Goal: Information Seeking & Learning: Learn about a topic

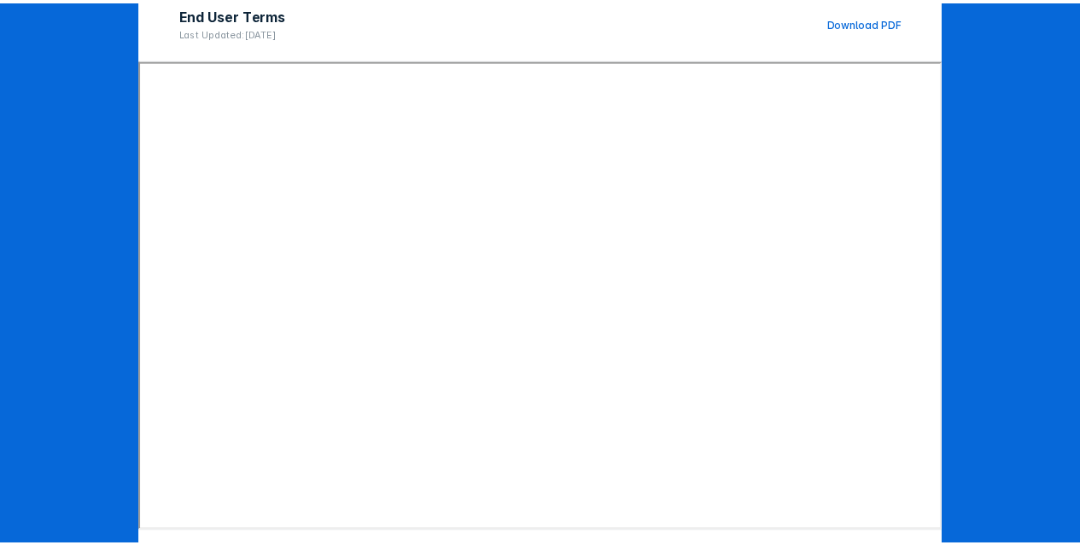
scroll to position [256, 0]
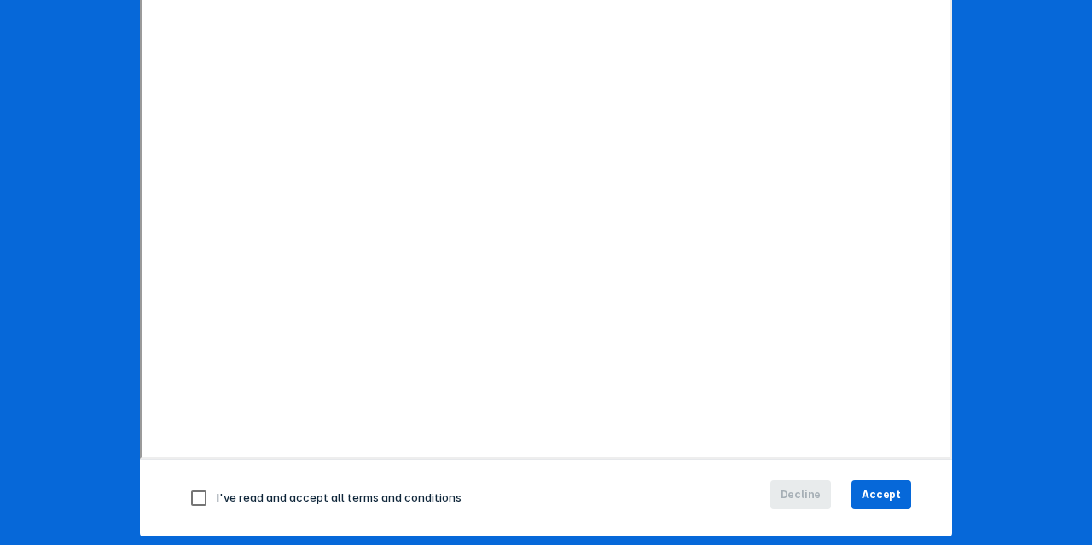
click at [223, 498] on span "I've read and accept all terms and conditions" at bounding box center [339, 498] width 245 height 14
click at [194, 496] on input "checkbox" at bounding box center [199, 498] width 36 height 36
checkbox input "true"
click at [892, 489] on span "Accept" at bounding box center [881, 494] width 39 height 15
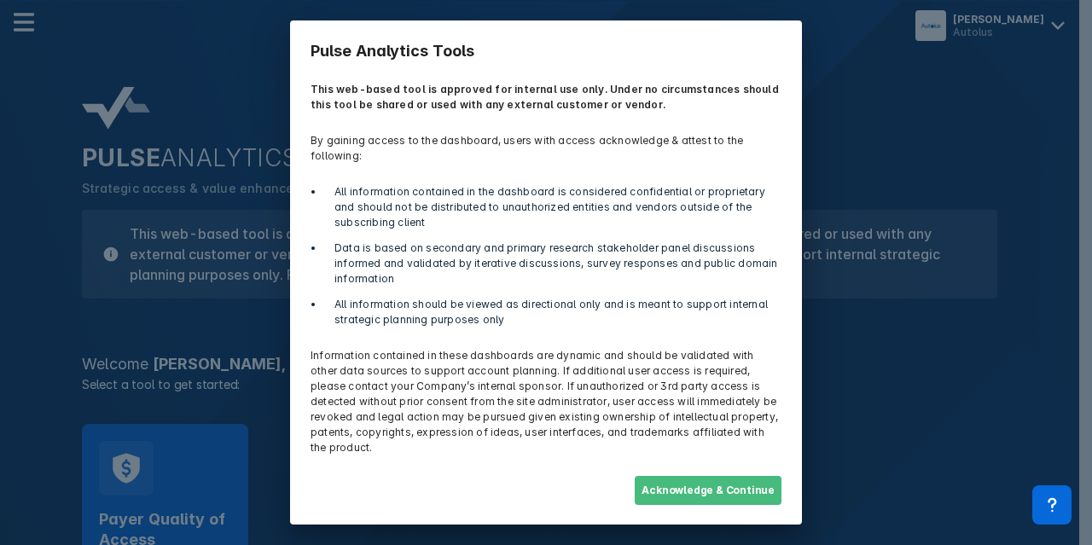
click at [708, 480] on button "Acknowledge & Continue" at bounding box center [708, 490] width 147 height 29
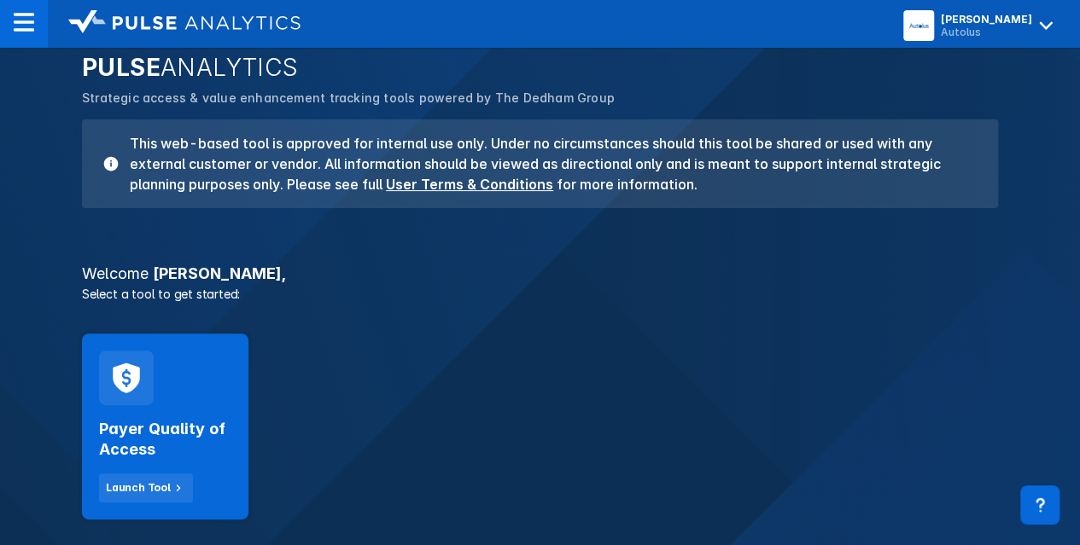
scroll to position [171, 0]
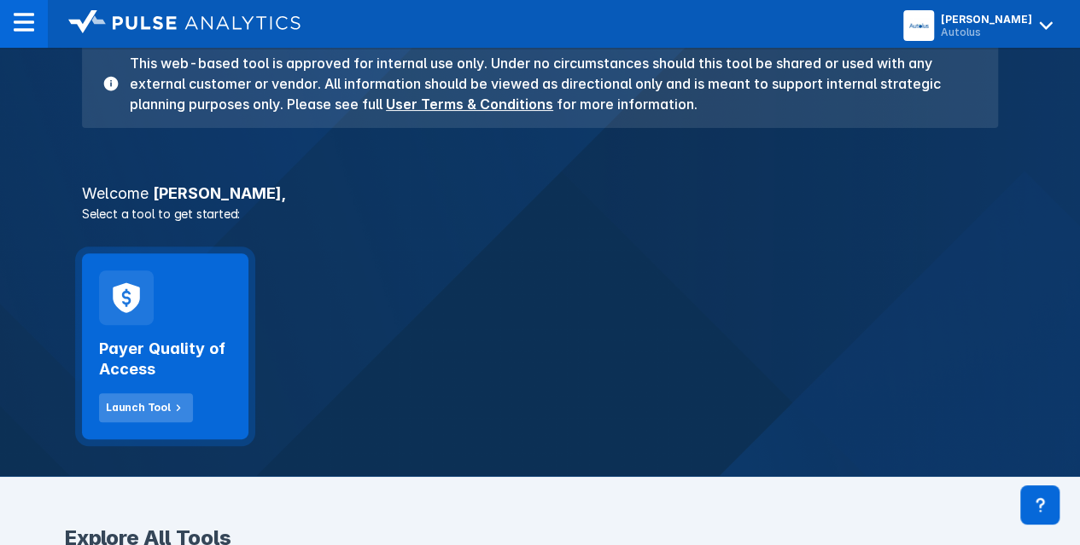
click at [146, 411] on div "Launch Tool" at bounding box center [138, 407] width 65 height 15
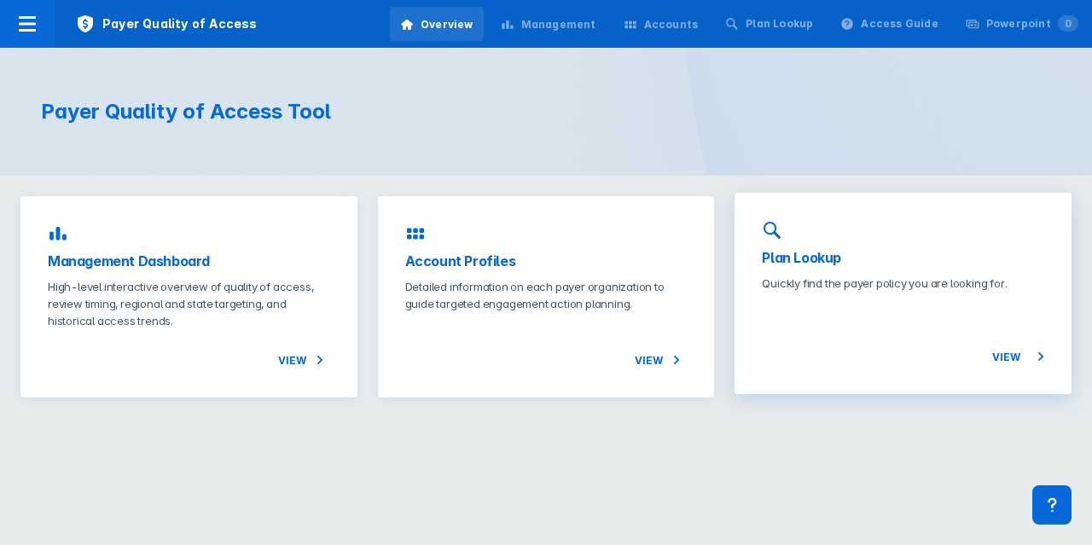
click at [802, 265] on h3 "Plan Lookup" at bounding box center [903, 258] width 282 height 20
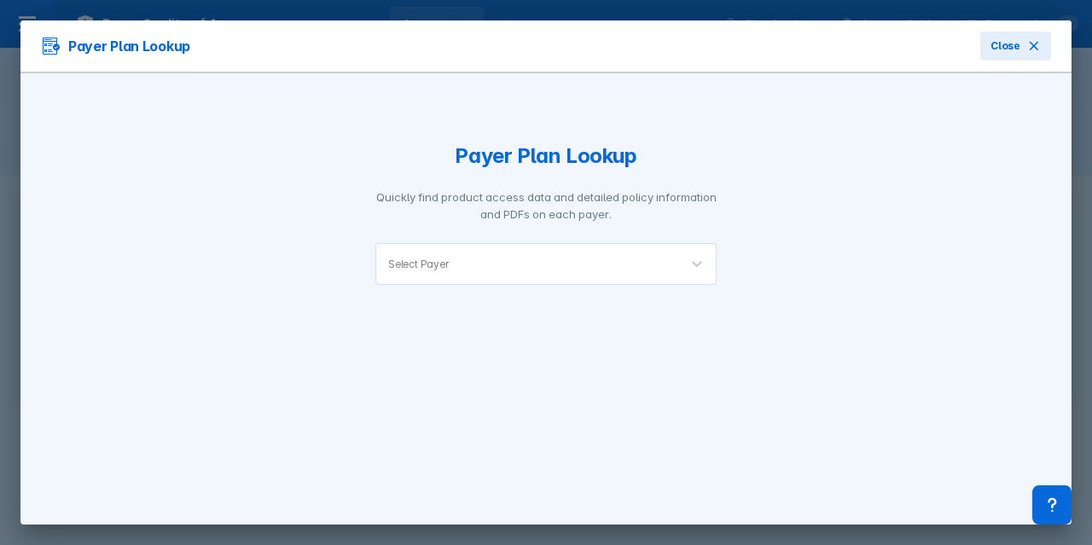
click at [577, 271] on div "Select Payer" at bounding box center [527, 264] width 302 height 40
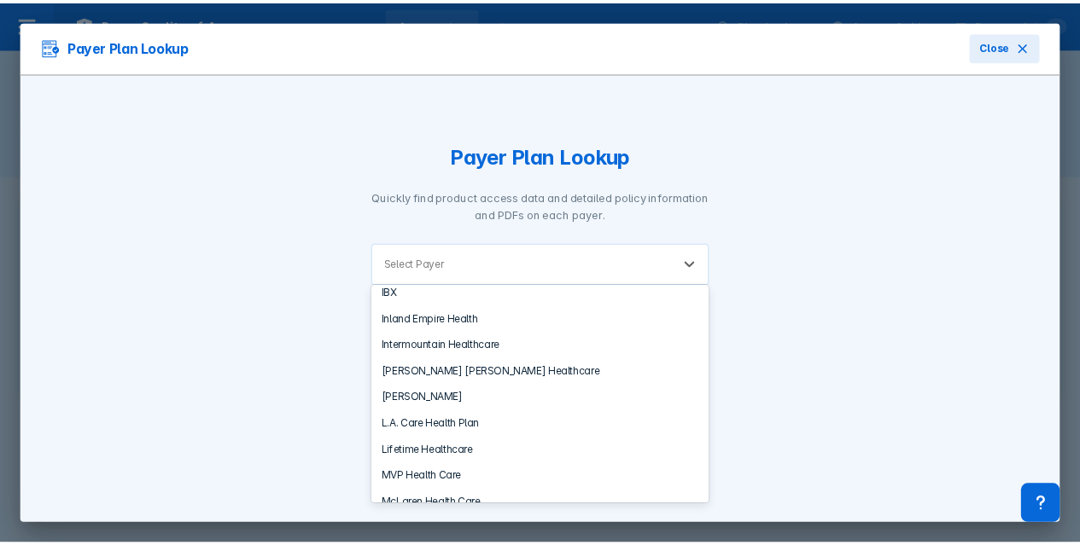
scroll to position [1622, 0]
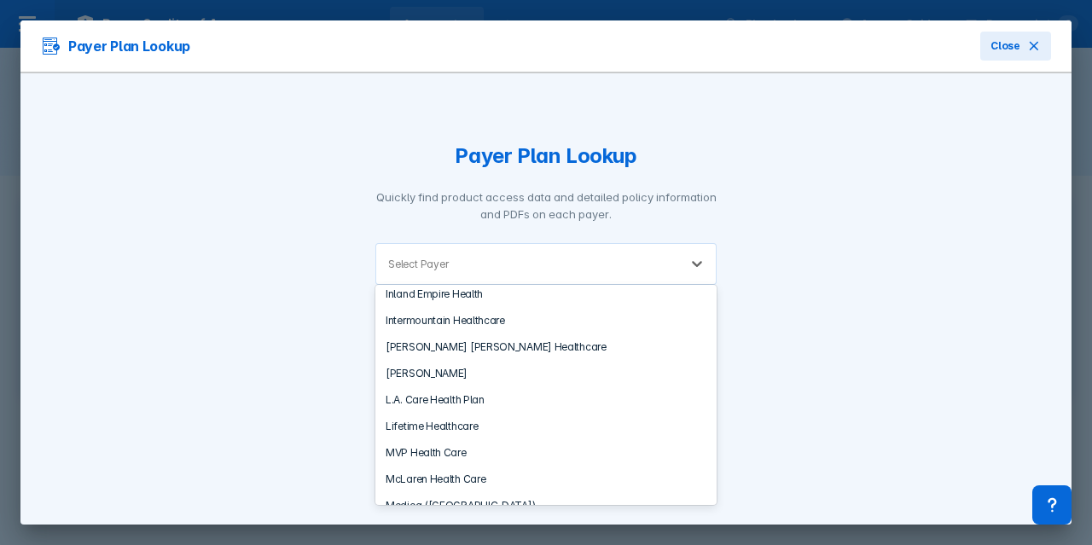
click at [528, 519] on div "Medical Mutual" at bounding box center [546, 532] width 341 height 26
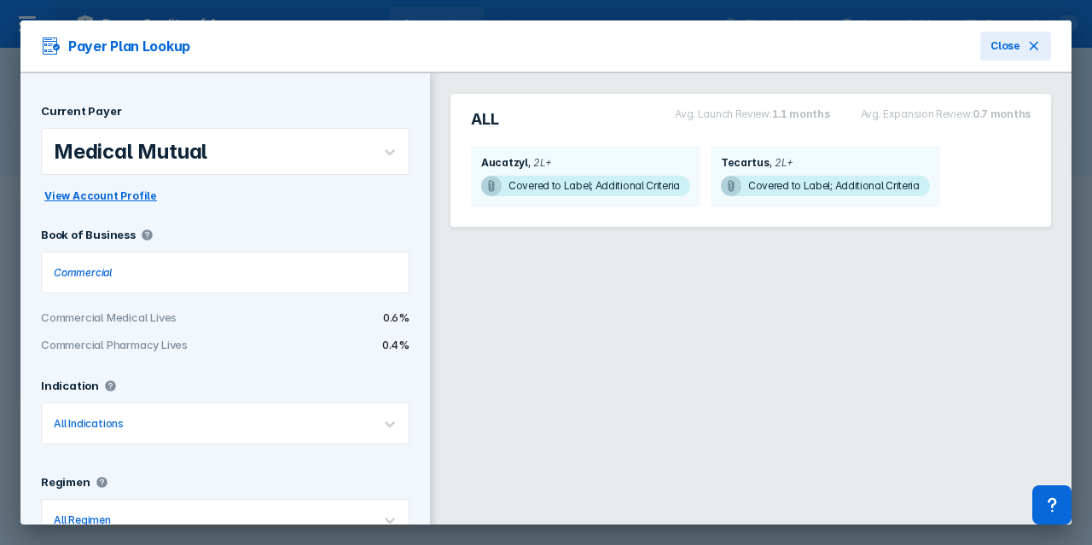
click at [108, 200] on span "View Account Profile" at bounding box center [100, 196] width 113 height 15
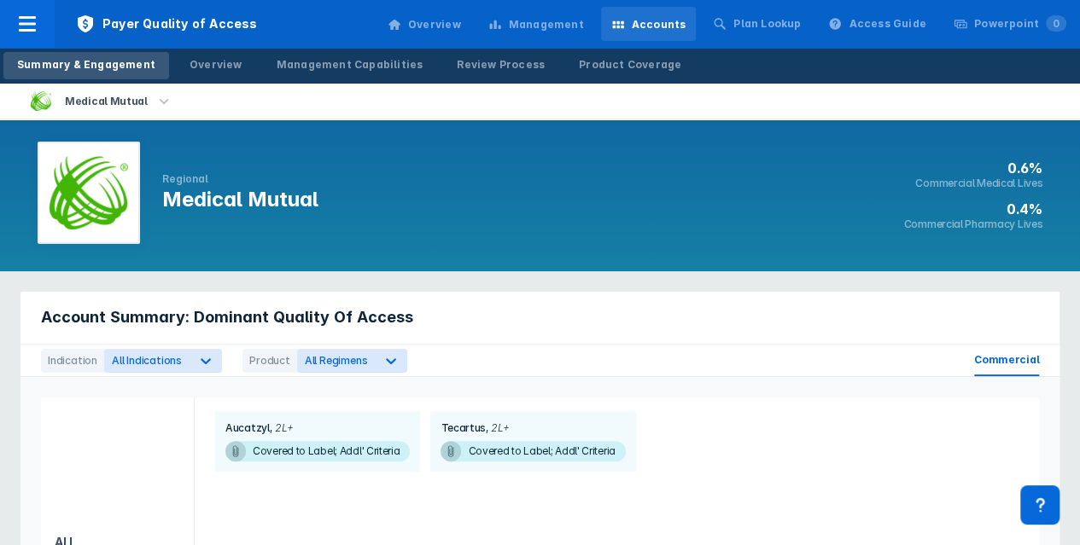
click at [154, 93] on icon "button" at bounding box center [163, 101] width 19 height 19
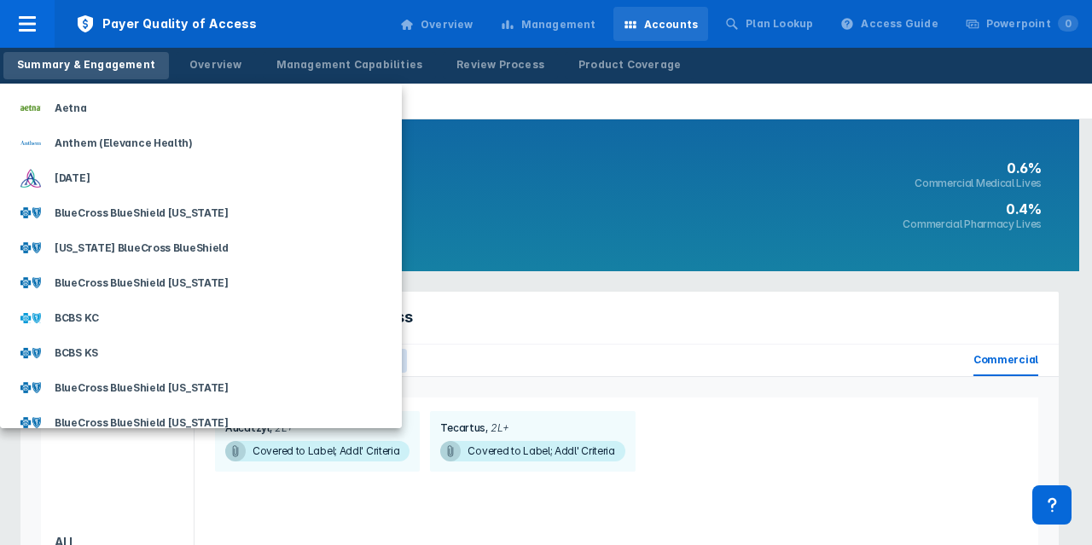
click at [416, 129] on div at bounding box center [546, 272] width 1092 height 545
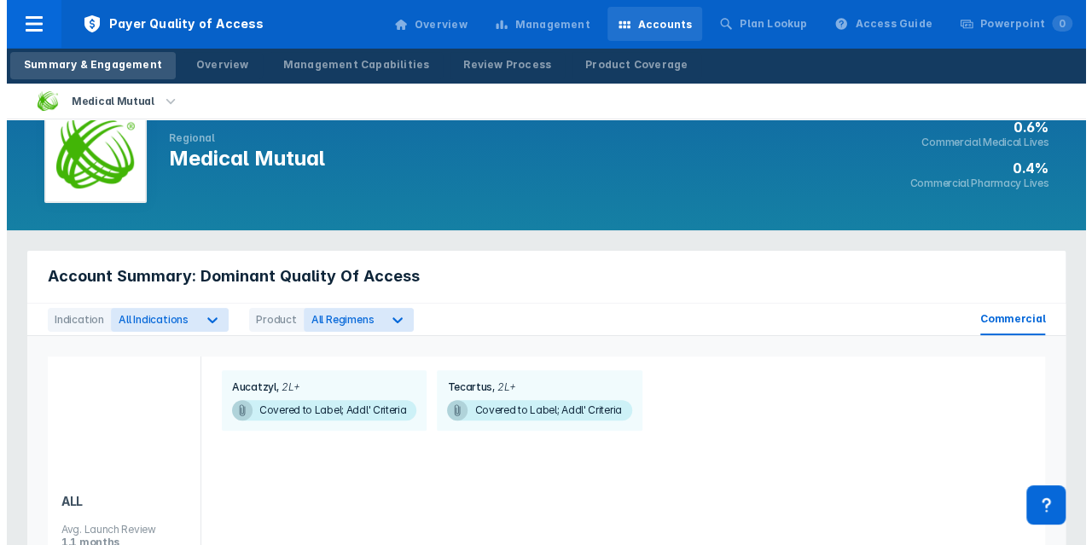
scroll to position [171, 0]
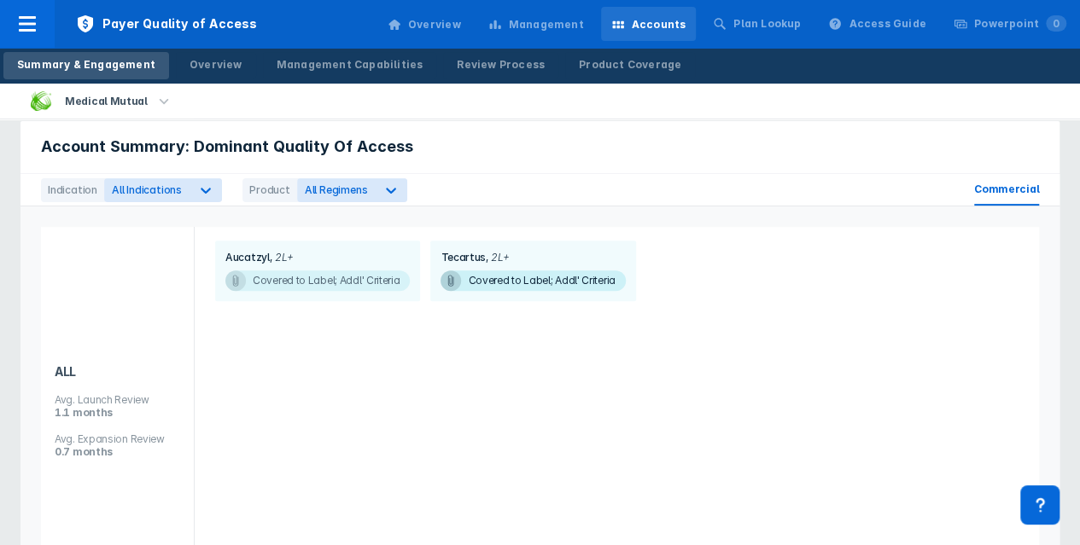
click at [232, 277] on icon at bounding box center [236, 281] width 14 height 14
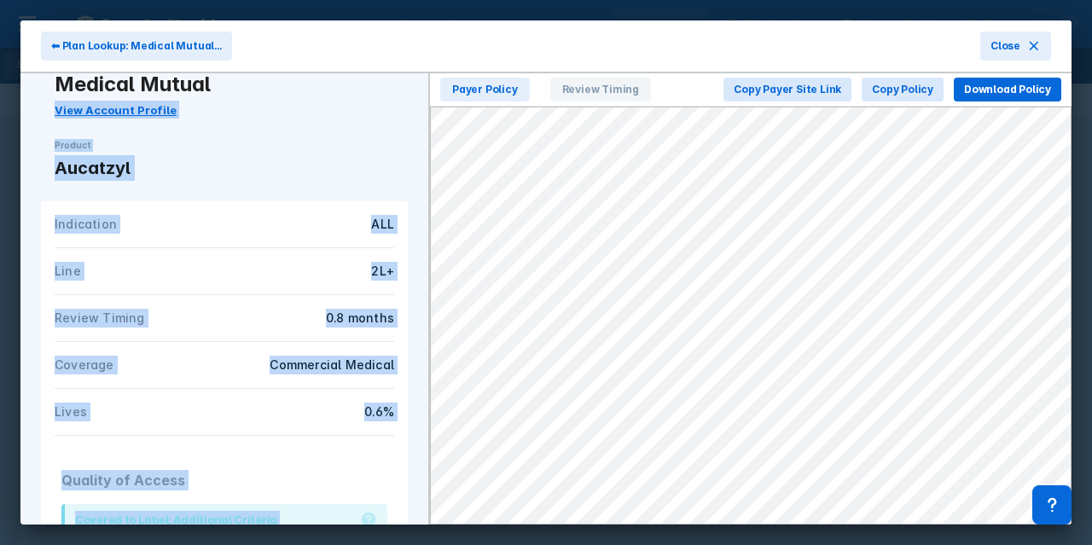
scroll to position [22, 0]
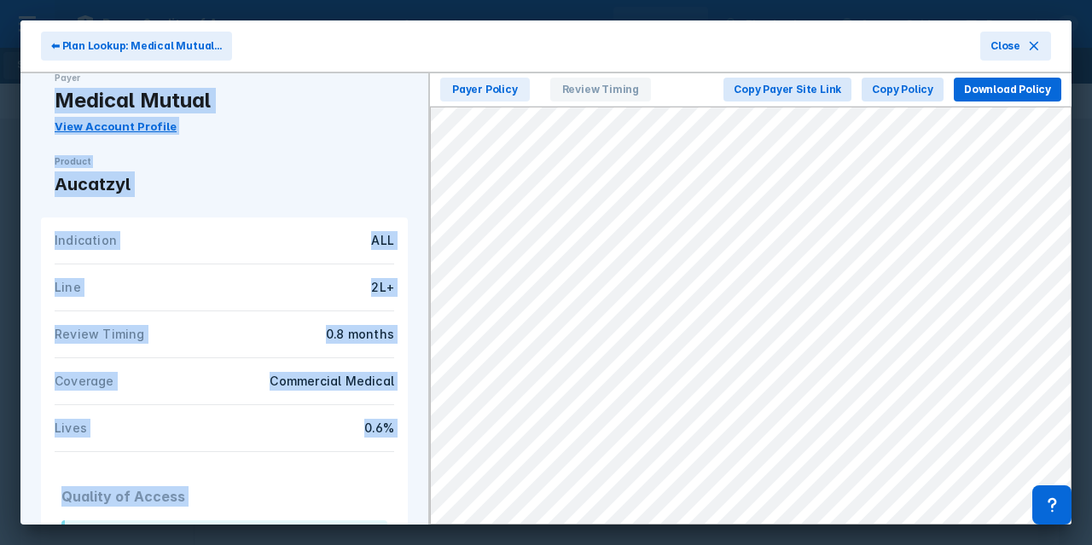
drag, startPoint x: 181, startPoint y: 453, endPoint x: 63, endPoint y: 99, distance: 373.3
click at [63, 99] on div "Payer Medical Mutual View Account Profile Product Aucatzyl Indication ALL Line …" at bounding box center [224, 298] width 408 height 451
copy div "Medical Mutual View Account Profile Product Aucatzyl Indication ALL Line 2L+ Re…"
click at [791, 85] on span "Copy Payer Site Link" at bounding box center [788, 89] width 108 height 15
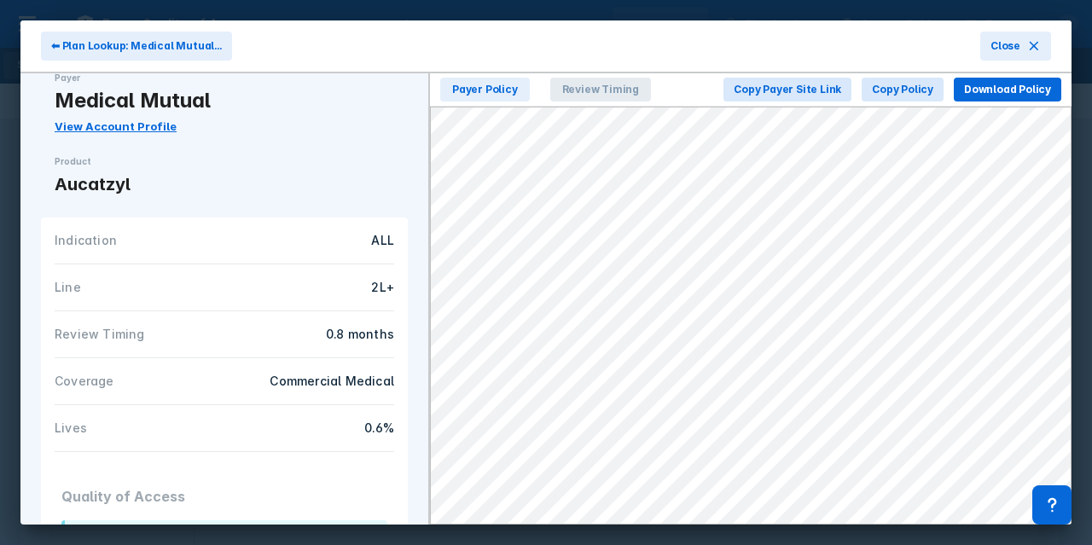
click at [580, 84] on span "Review Timing" at bounding box center [600, 90] width 101 height 24
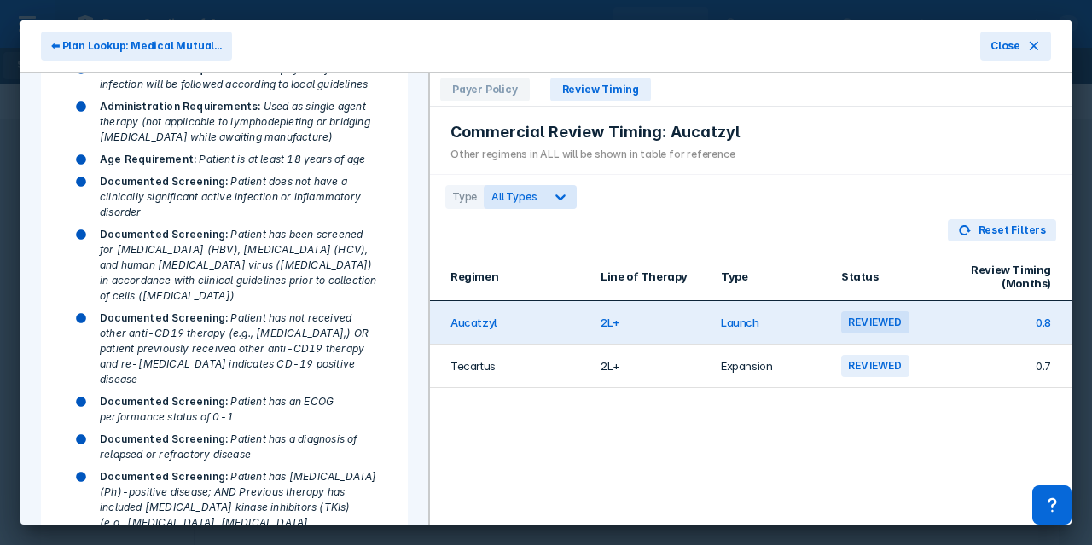
scroll to position [562, 0]
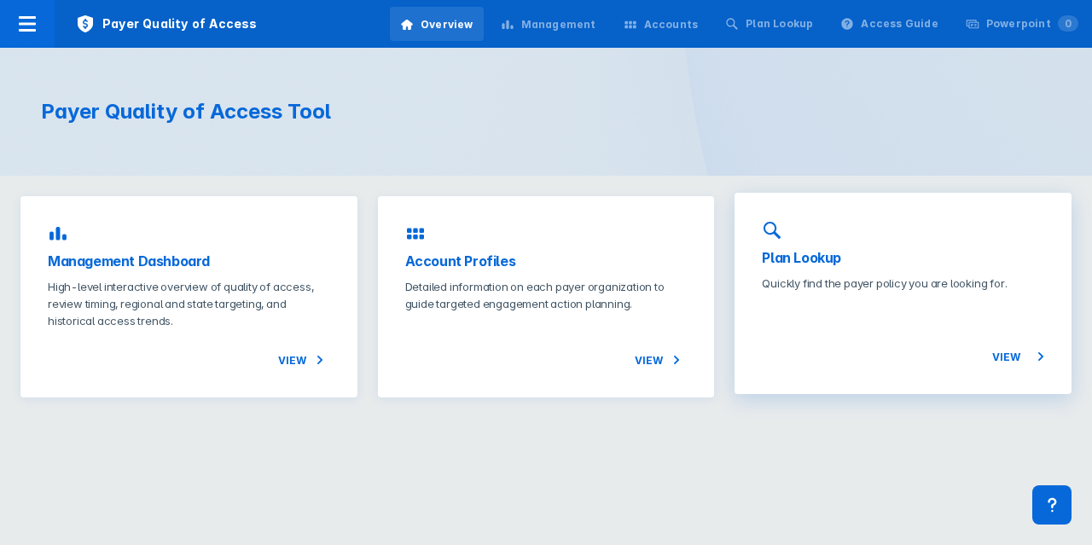
click at [826, 274] on div "Plan Lookup Quickly find the payer policy you are looking for. View" at bounding box center [903, 293] width 337 height 201
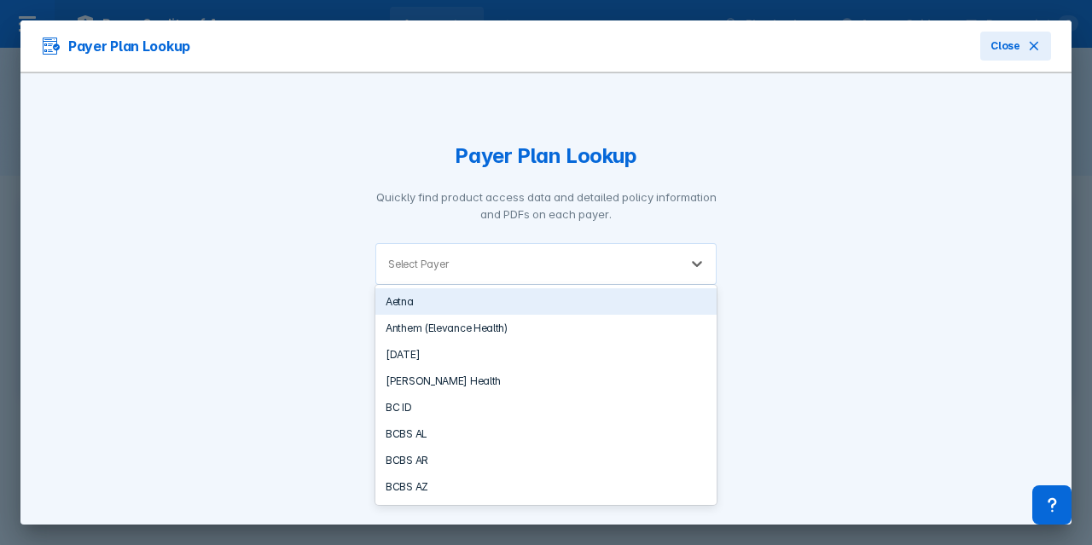
click at [541, 270] on div at bounding box center [559, 264] width 214 height 16
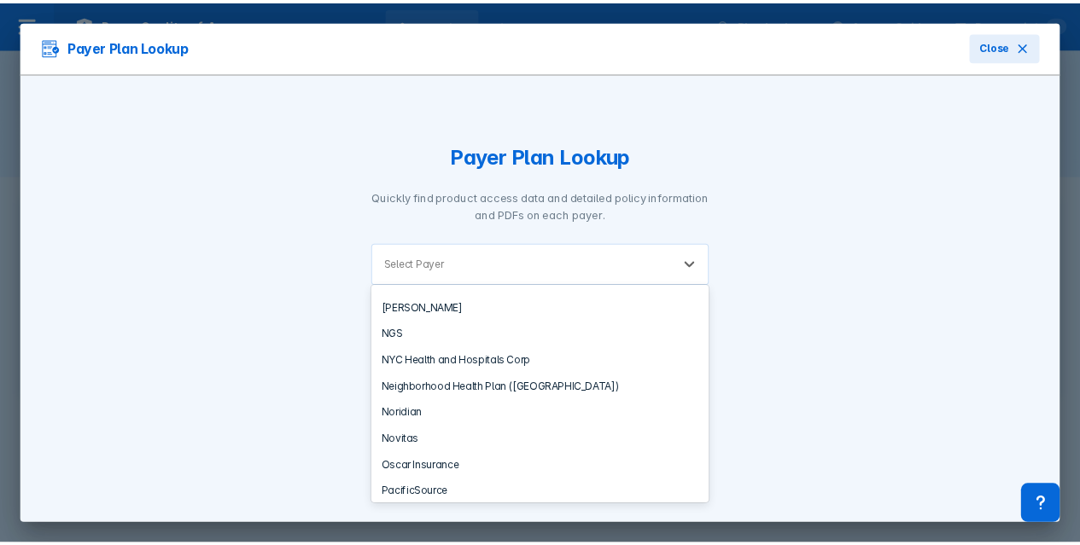
scroll to position [1792, 0]
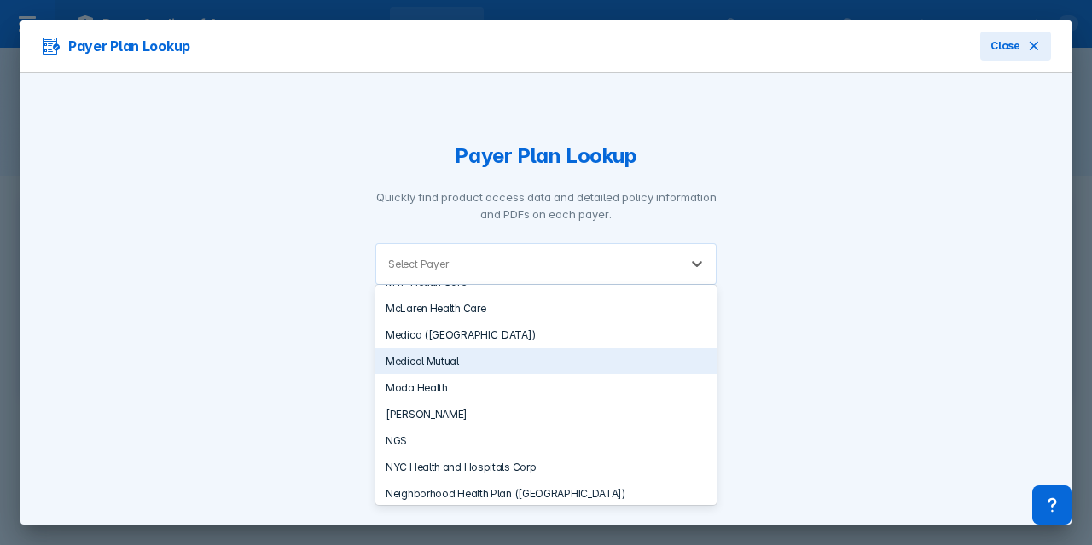
click at [480, 348] on div "Medical Mutual" at bounding box center [546, 361] width 341 height 26
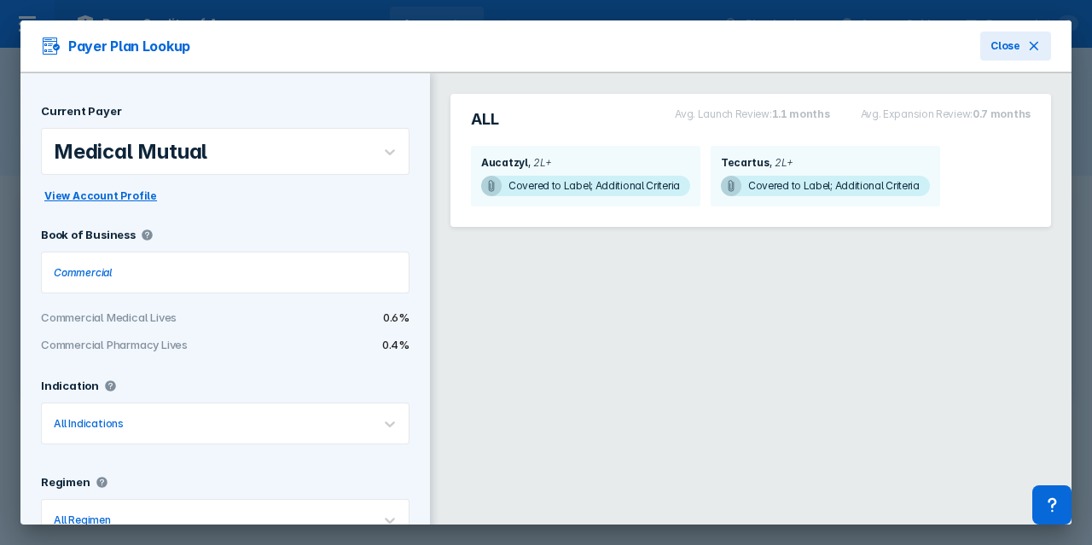
click at [119, 195] on span "View Account Profile" at bounding box center [100, 196] width 113 height 15
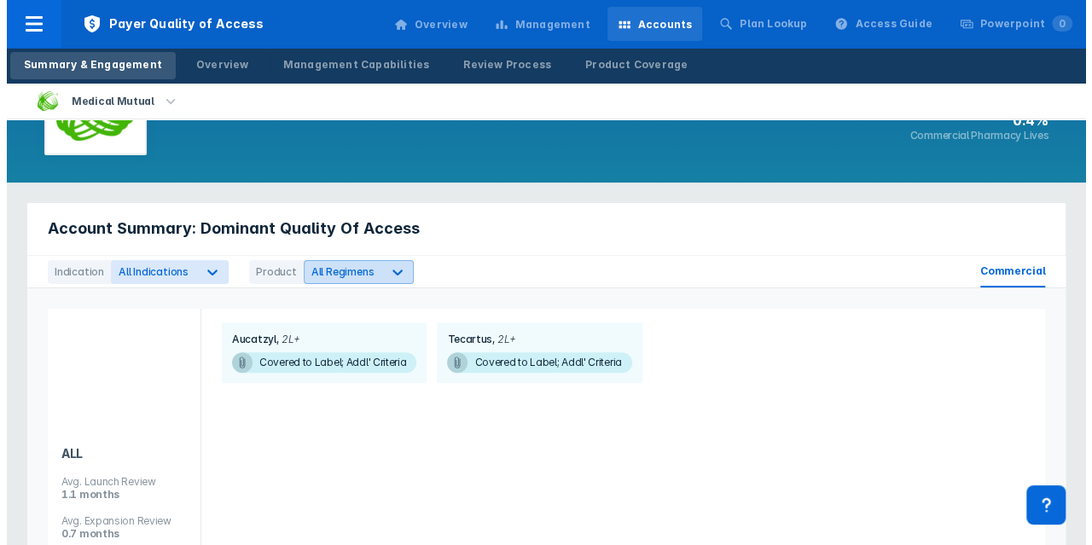
scroll to position [85, 0]
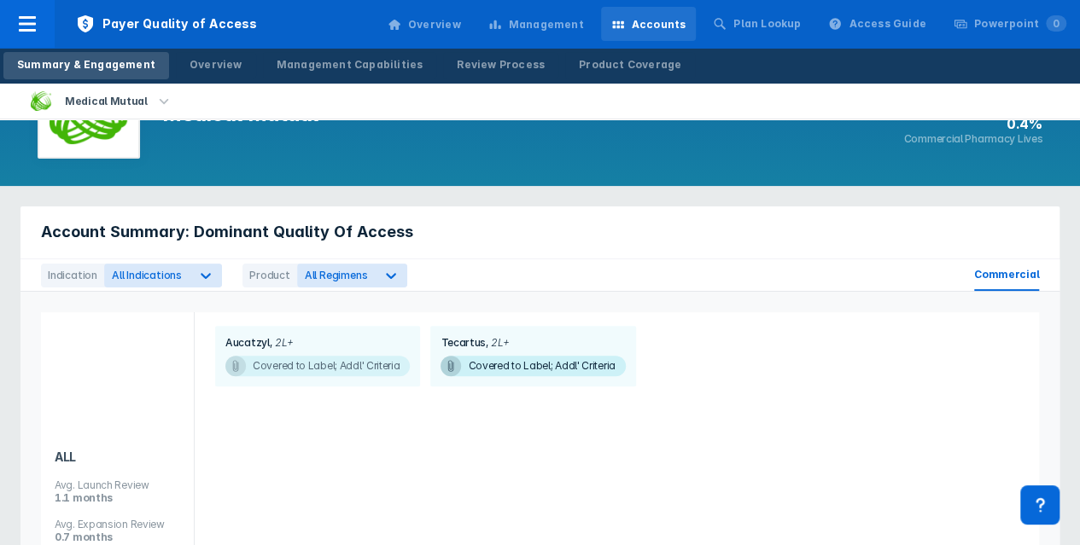
click at [328, 366] on span "Covered to Label; Addl' Criteria" at bounding box center [317, 366] width 184 height 20
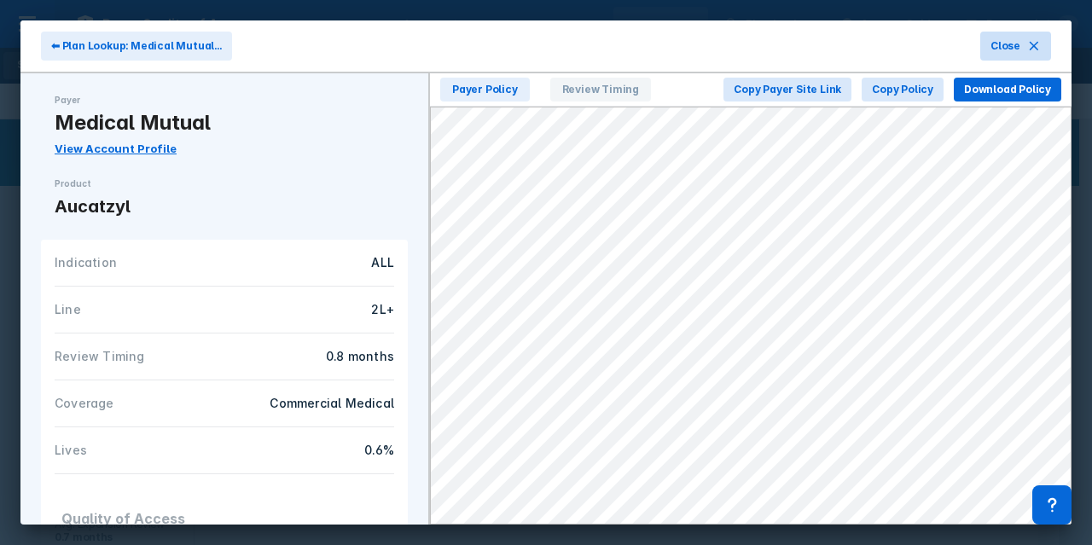
click at [1033, 47] on icon at bounding box center [1034, 46] width 9 height 9
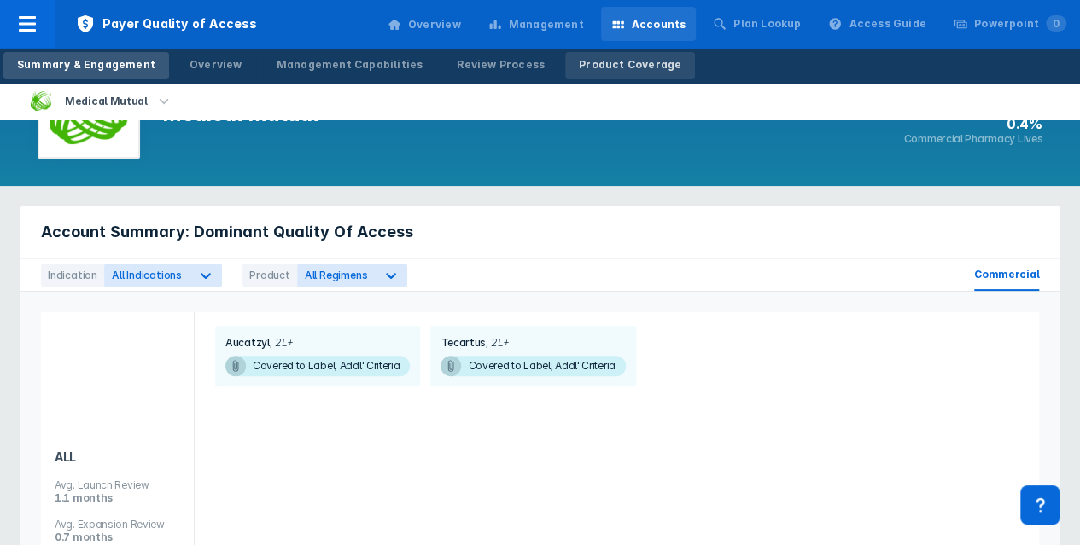
click at [579, 60] on div "Product Coverage" at bounding box center [630, 64] width 102 height 15
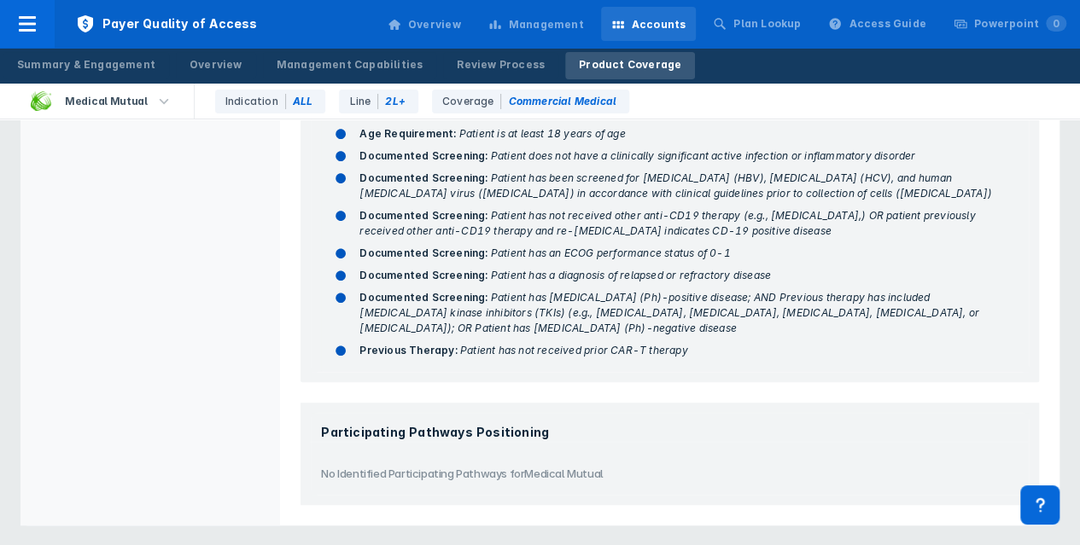
scroll to position [29, 0]
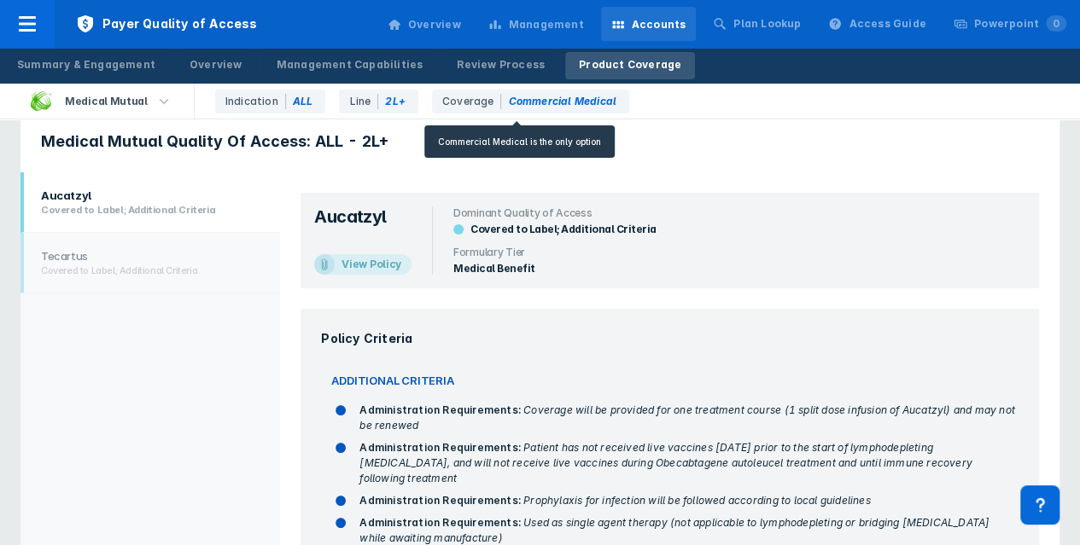
click at [454, 105] on div "Coverage Commercial Medical" at bounding box center [530, 102] width 197 height 24
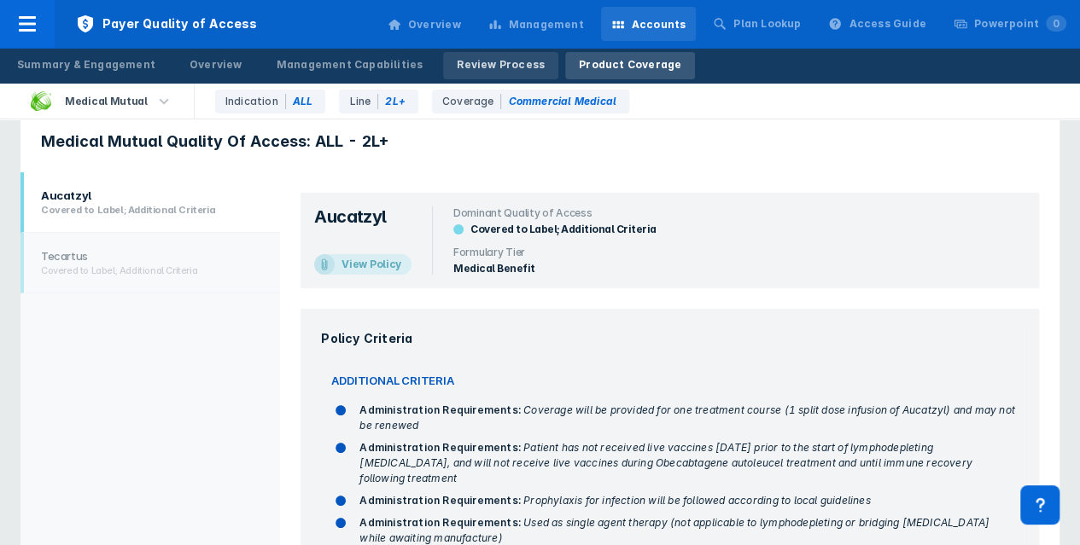
click at [476, 61] on div "Review Process" at bounding box center [501, 64] width 88 height 15
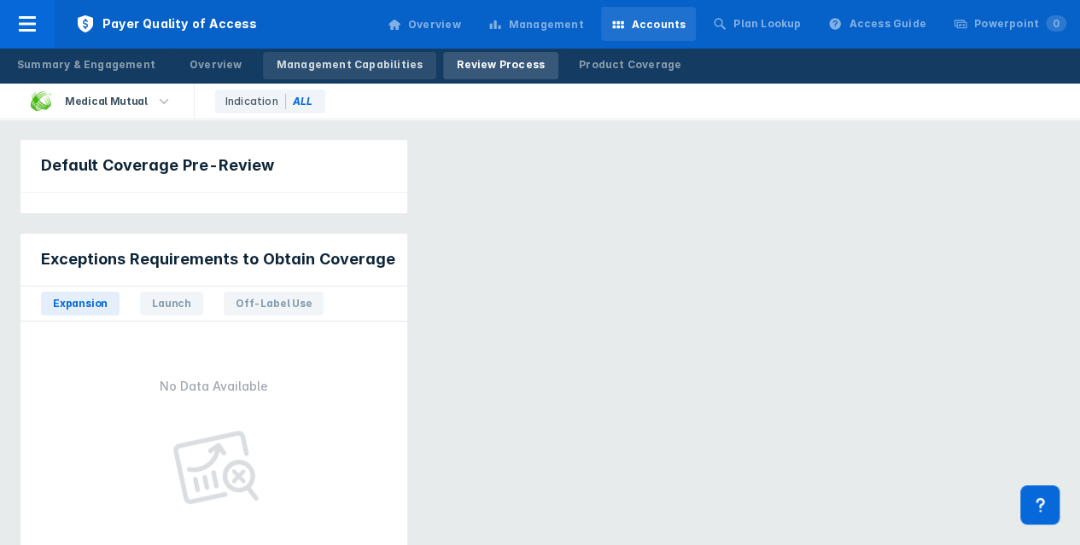
click at [362, 72] on link "Management Capabilities" at bounding box center [350, 65] width 174 height 27
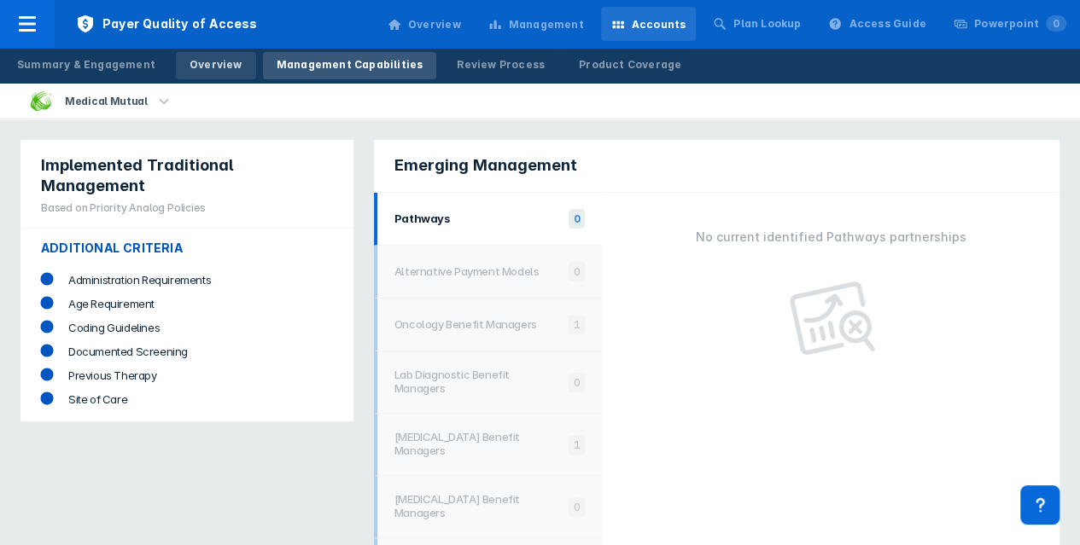
click at [213, 70] on div "Overview" at bounding box center [215, 64] width 53 height 15
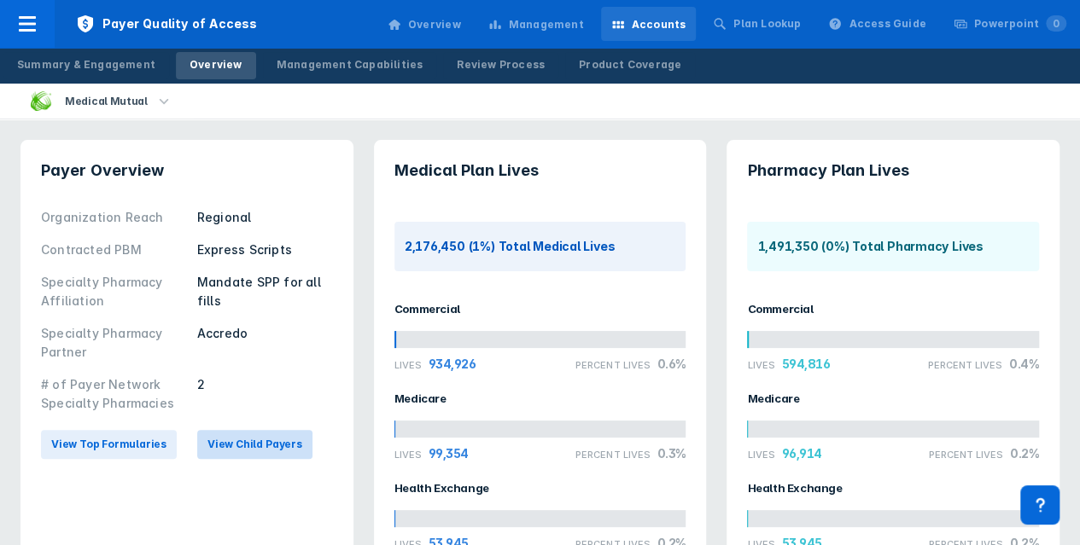
click at [234, 450] on span "View Child Payers" at bounding box center [254, 444] width 95 height 15
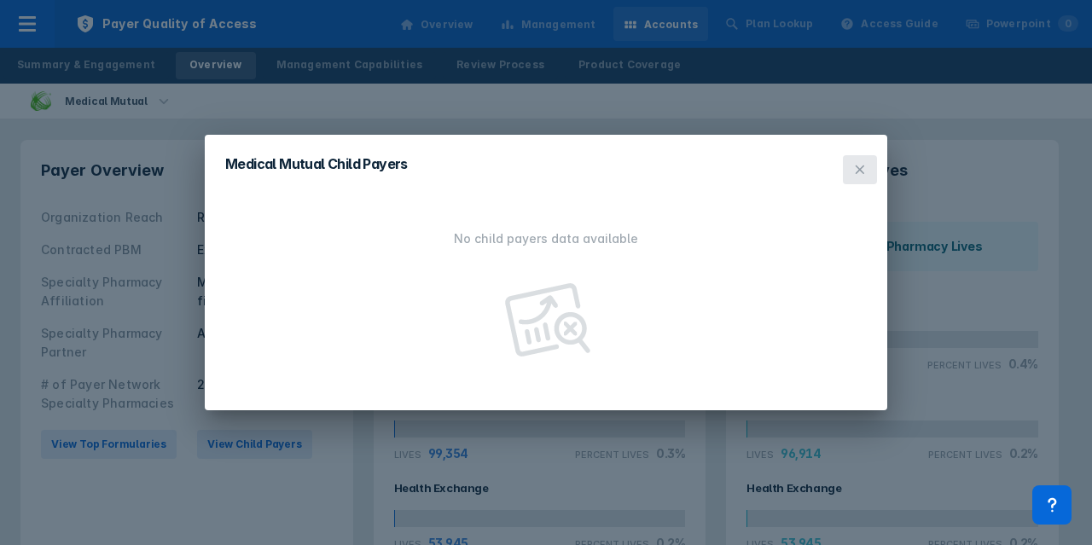
click at [869, 166] on button at bounding box center [860, 169] width 34 height 29
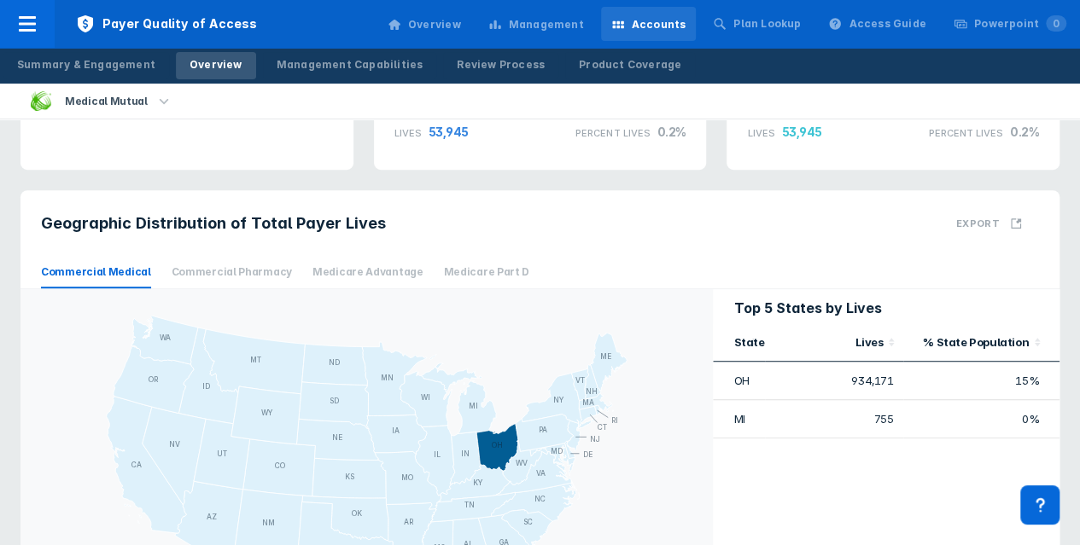
scroll to position [427, 0]
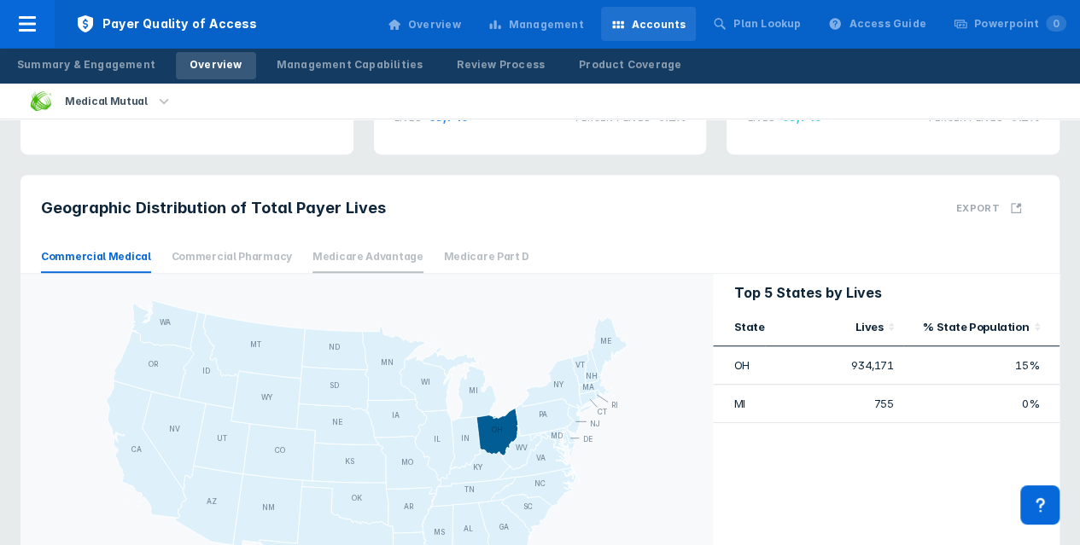
click at [338, 253] on span "Medicare Advantage" at bounding box center [367, 258] width 111 height 32
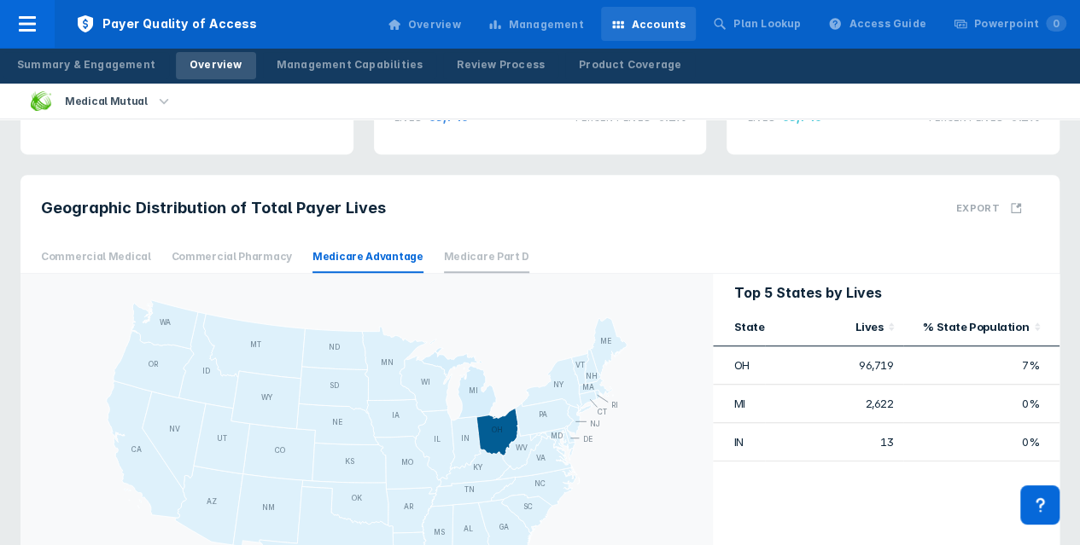
click at [463, 253] on span "Medicare Part D" at bounding box center [487, 258] width 86 height 32
click at [97, 265] on span "Commercial Medical" at bounding box center [96, 258] width 110 height 32
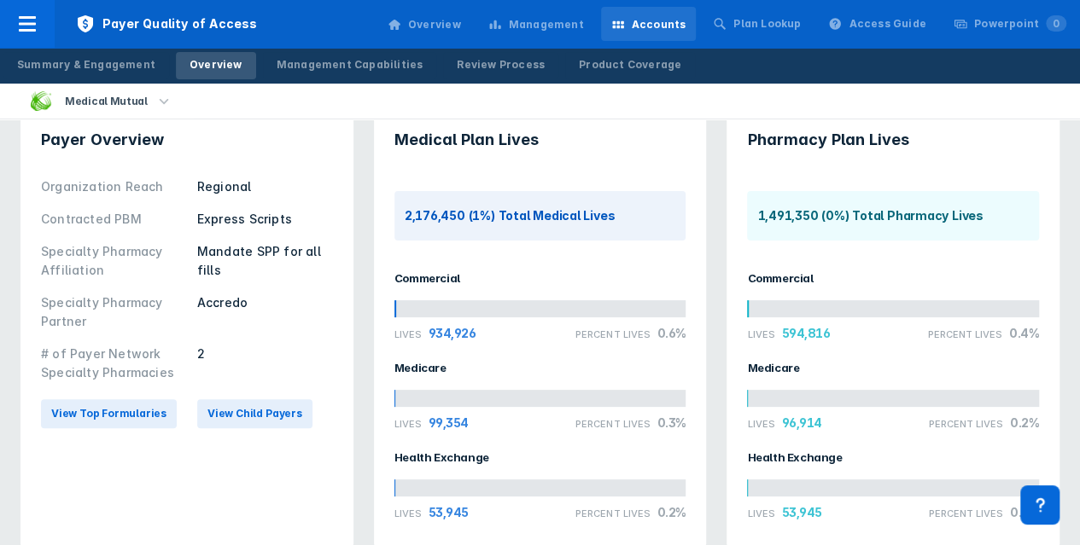
scroll to position [0, 0]
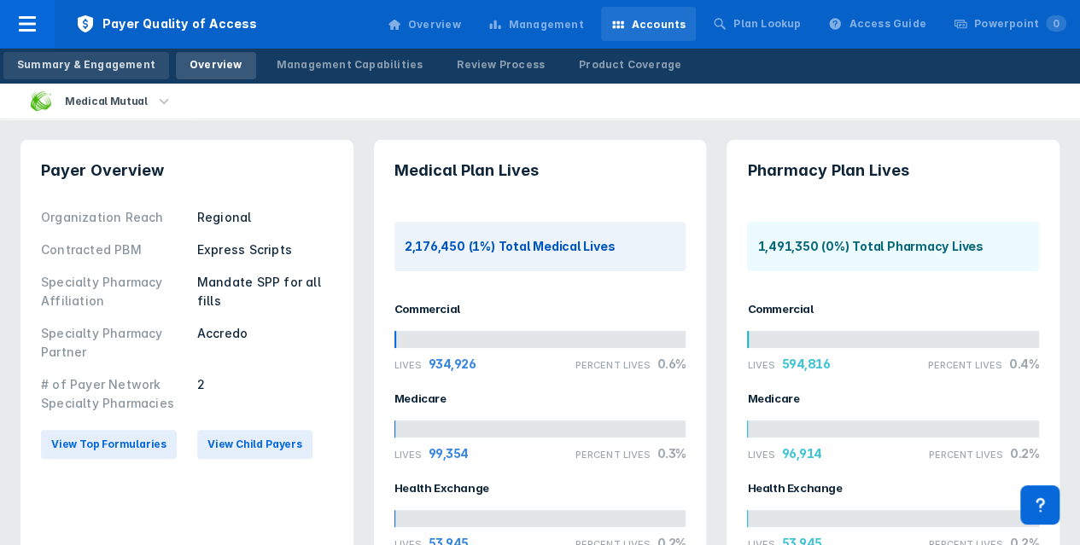
click at [70, 68] on div "Summary & Engagement" at bounding box center [86, 64] width 138 height 15
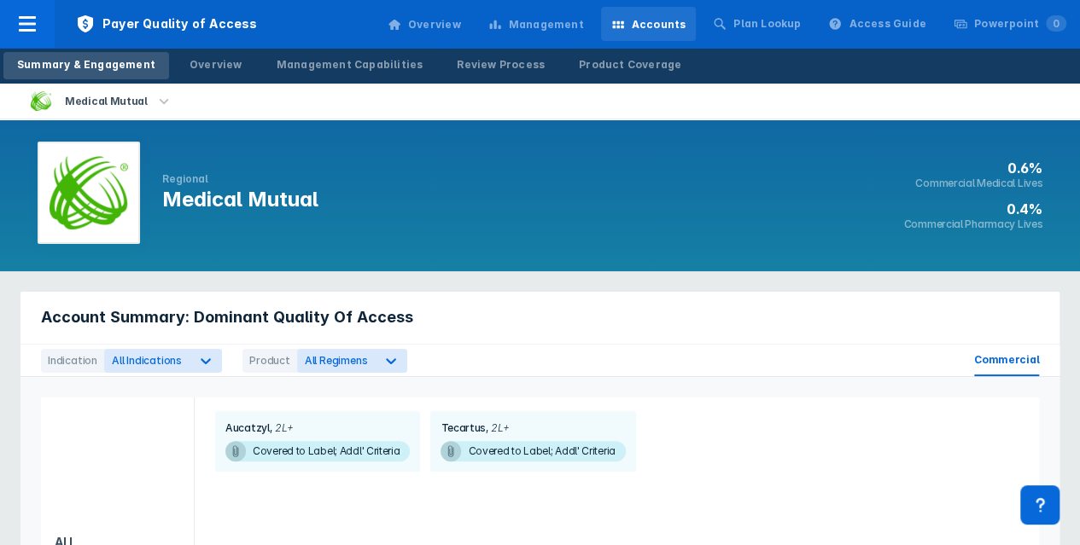
click at [160, 102] on icon "button" at bounding box center [164, 100] width 9 height 5
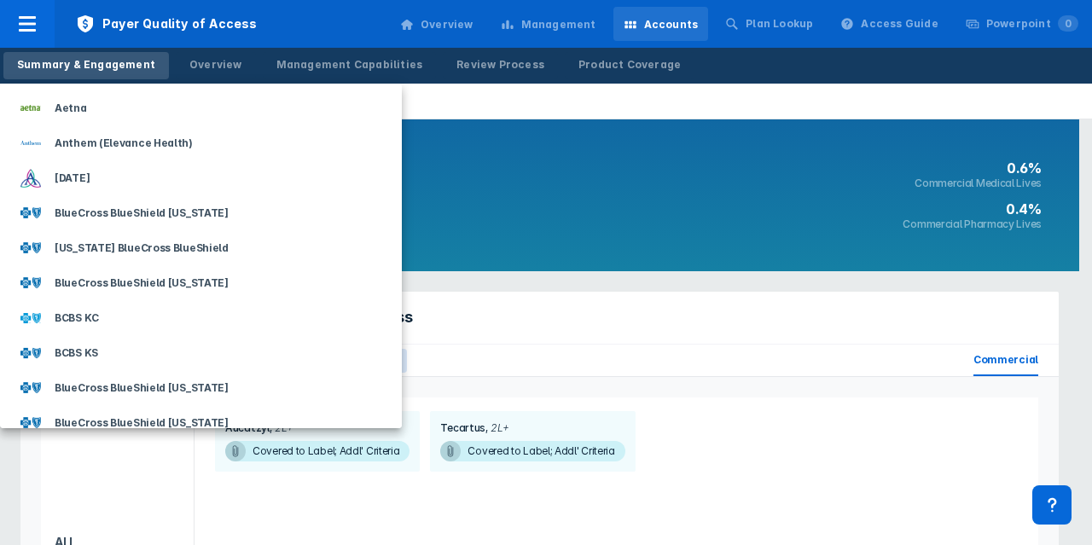
click at [210, 64] on div at bounding box center [546, 272] width 1092 height 545
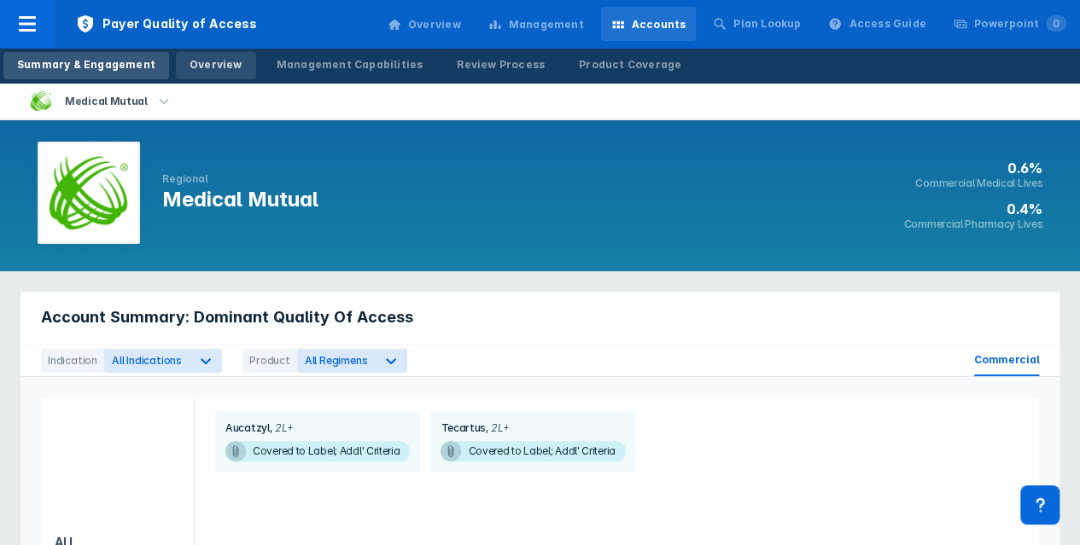
click at [212, 62] on div "Overview" at bounding box center [215, 64] width 53 height 15
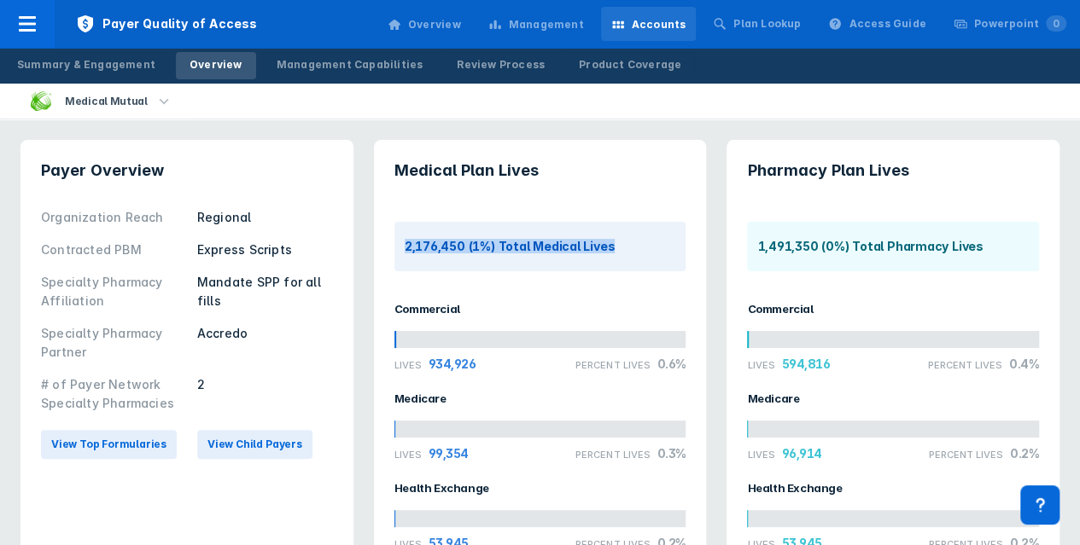
drag, startPoint x: 610, startPoint y: 245, endPoint x: 408, endPoint y: 245, distance: 202.3
click at [394, 250] on div "2,176,450 (1%) Total Medical Lives" at bounding box center [540, 247] width 292 height 50
copy div "2,176,450 (1%) Total Medical Lives"
